Goal: Obtain resource: Obtain resource

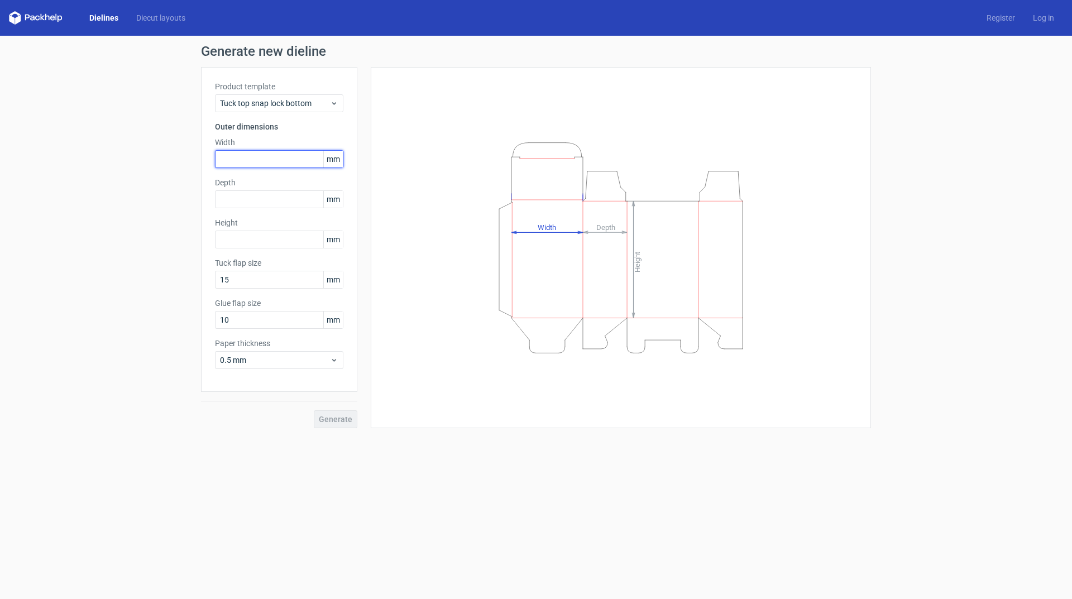
click at [246, 158] on input "text" at bounding box center [279, 159] width 128 height 18
click at [320, 107] on span "Tuck top snap lock bottom" at bounding box center [275, 103] width 110 height 11
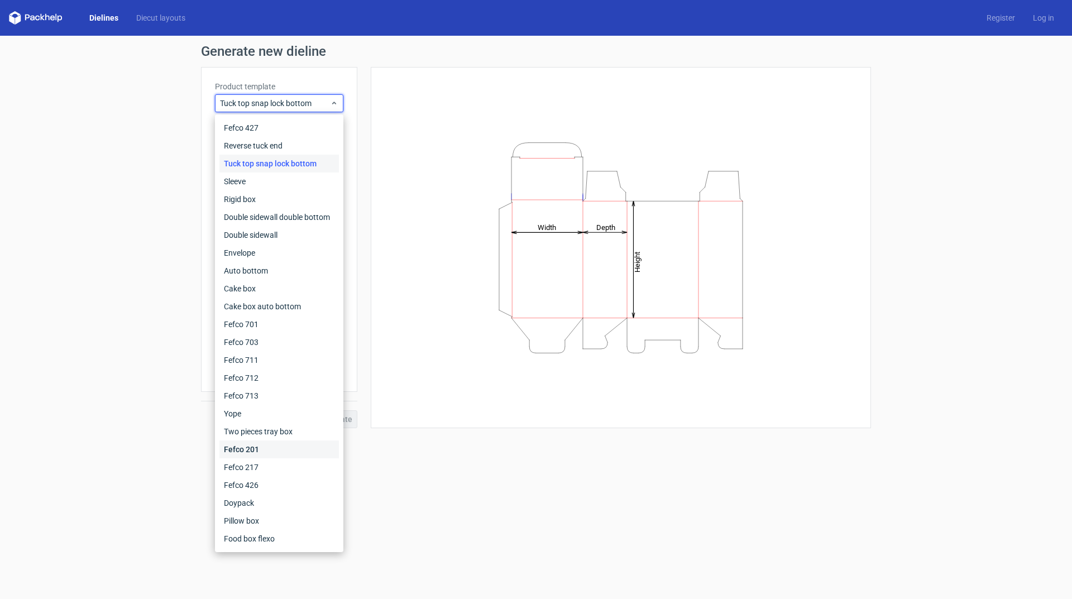
click at [253, 451] on div "Fefco 201" at bounding box center [278, 449] width 119 height 18
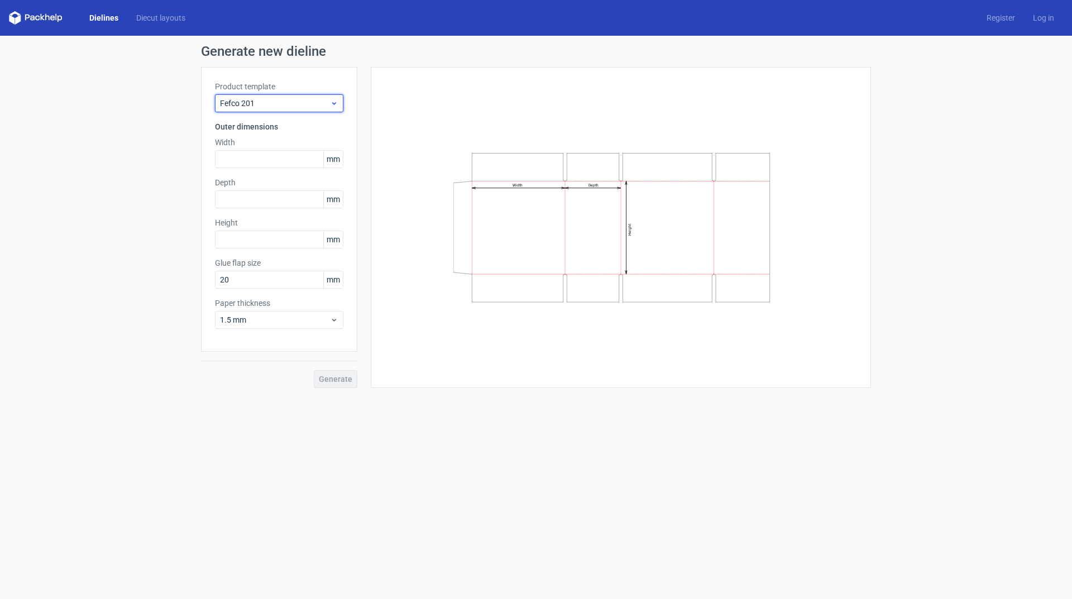
click at [322, 101] on span "Fefco 201" at bounding box center [275, 103] width 110 height 11
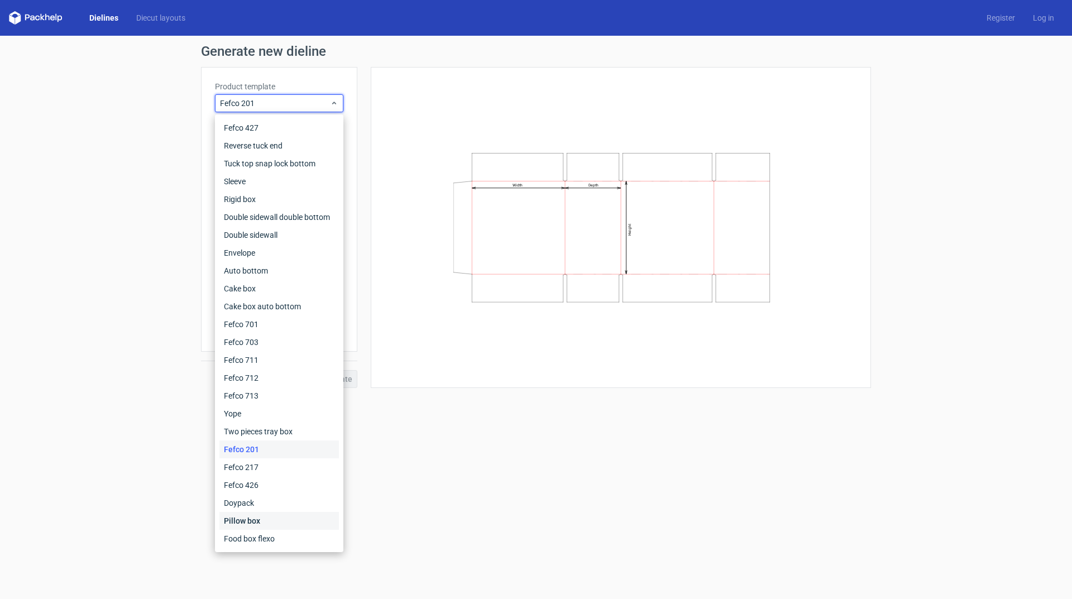
click at [266, 515] on div "Pillow box" at bounding box center [278, 521] width 119 height 18
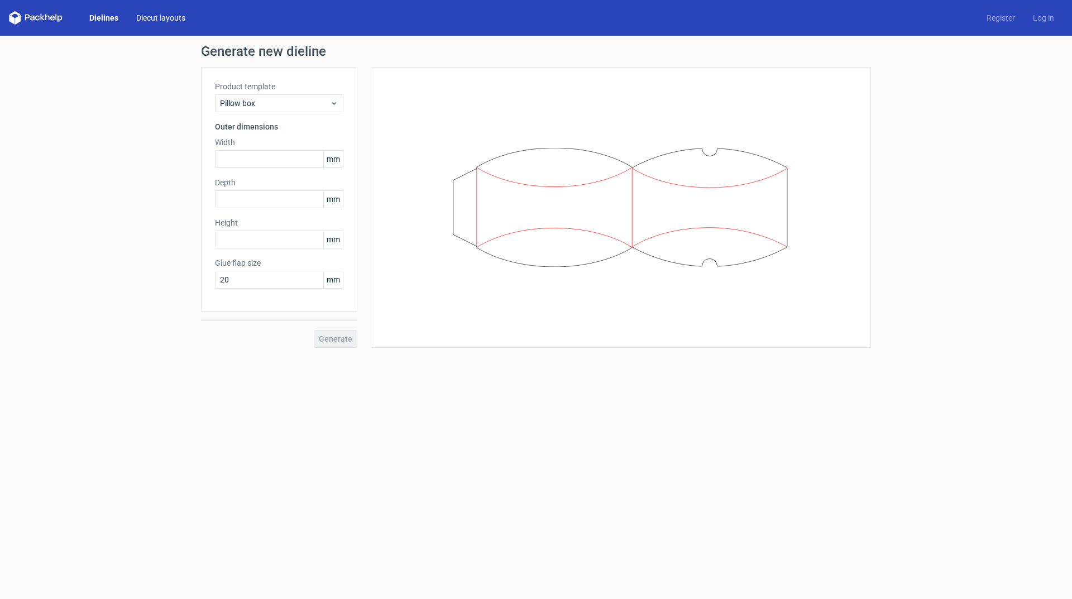
click at [172, 16] on link "Diecut layouts" at bounding box center [160, 17] width 67 height 11
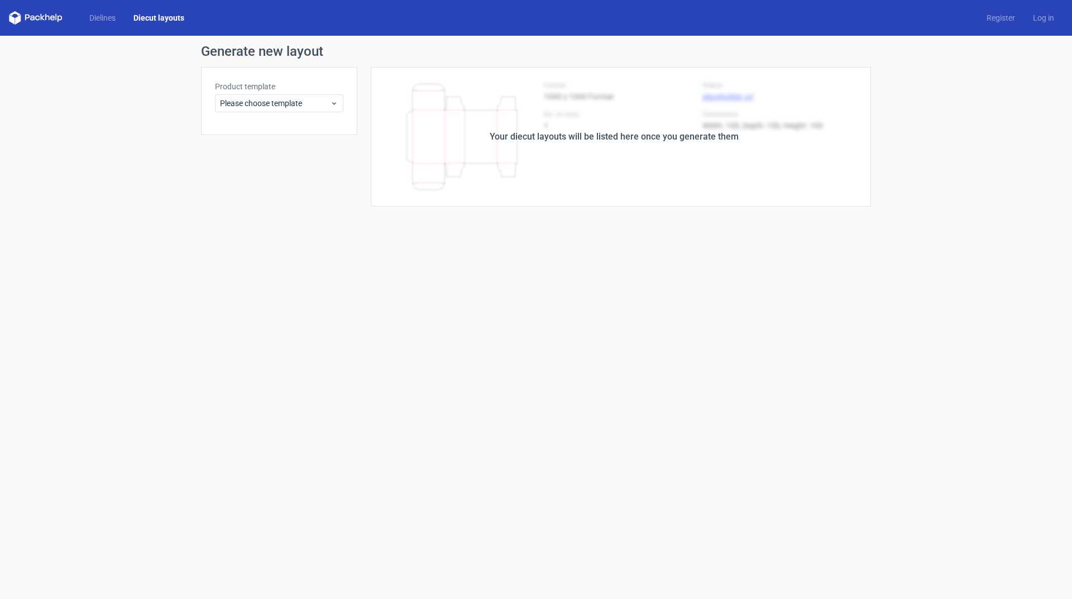
click at [63, 16] on div "Dielines Diecut layouts" at bounding box center [101, 17] width 184 height 13
click at [53, 17] on icon at bounding box center [36, 17] width 54 height 13
drag, startPoint x: 53, startPoint y: 17, endPoint x: 238, endPoint y: 5, distance: 185.8
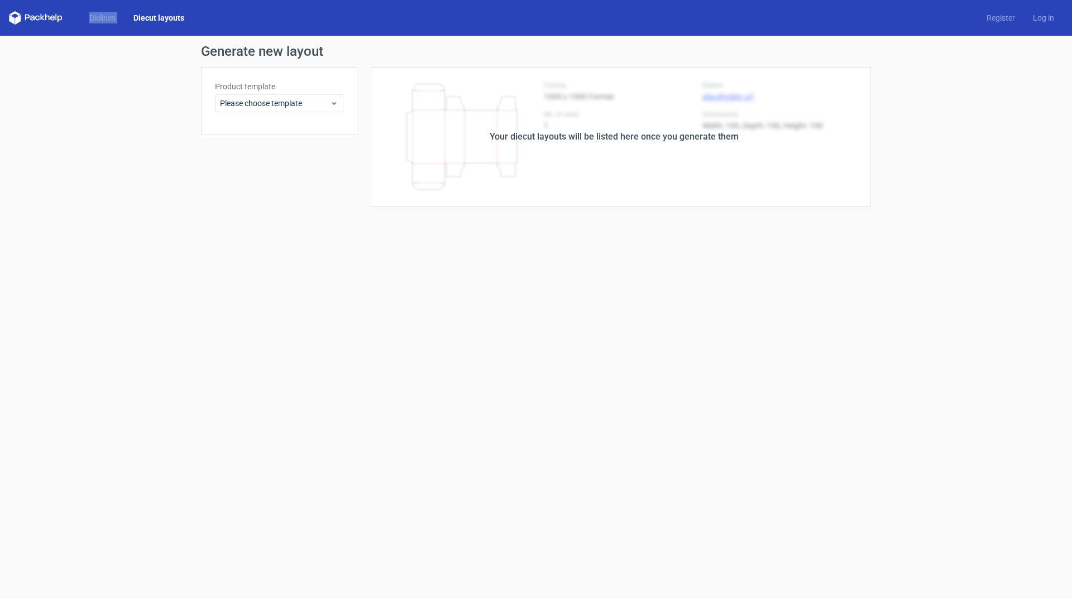
click at [54, 17] on icon at bounding box center [36, 17] width 54 height 13
